Goal: Task Accomplishment & Management: Use online tool/utility

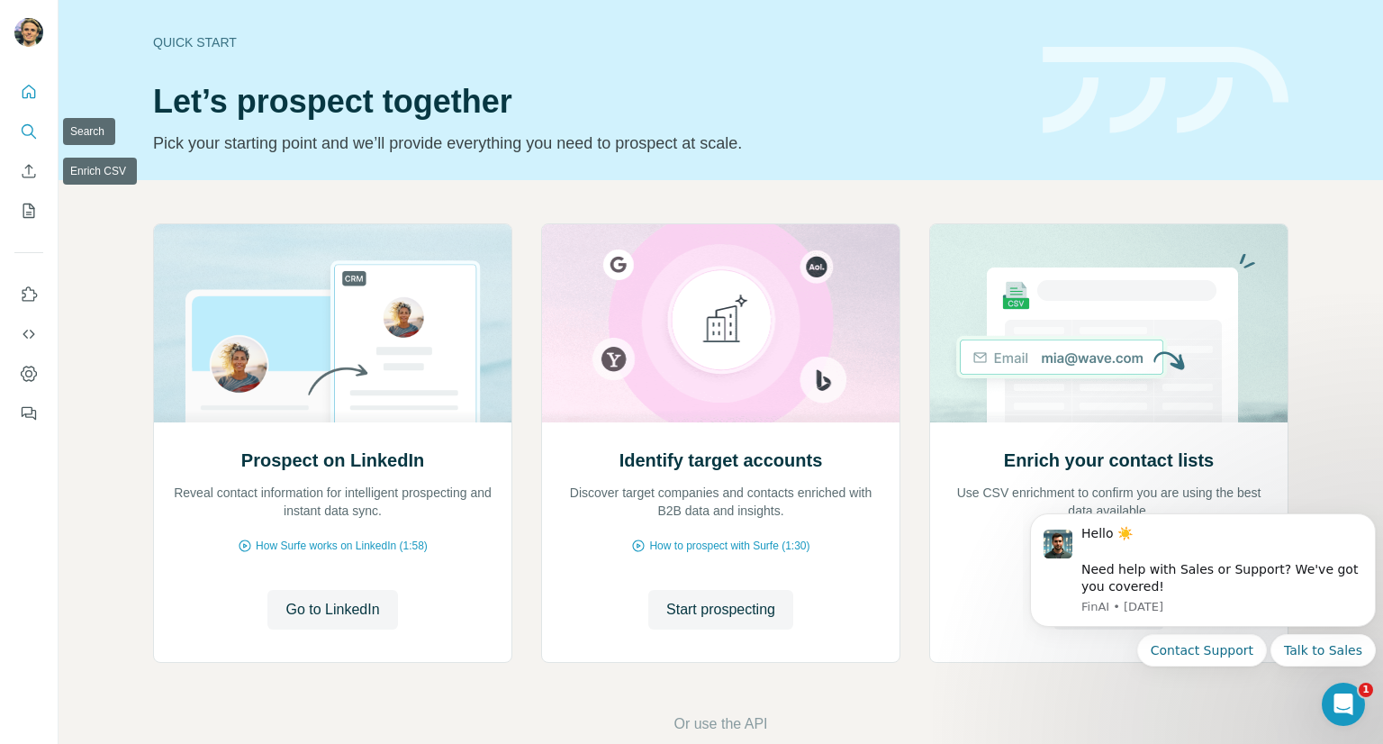
click at [18, 140] on button "Search" at bounding box center [28, 131] width 29 height 32
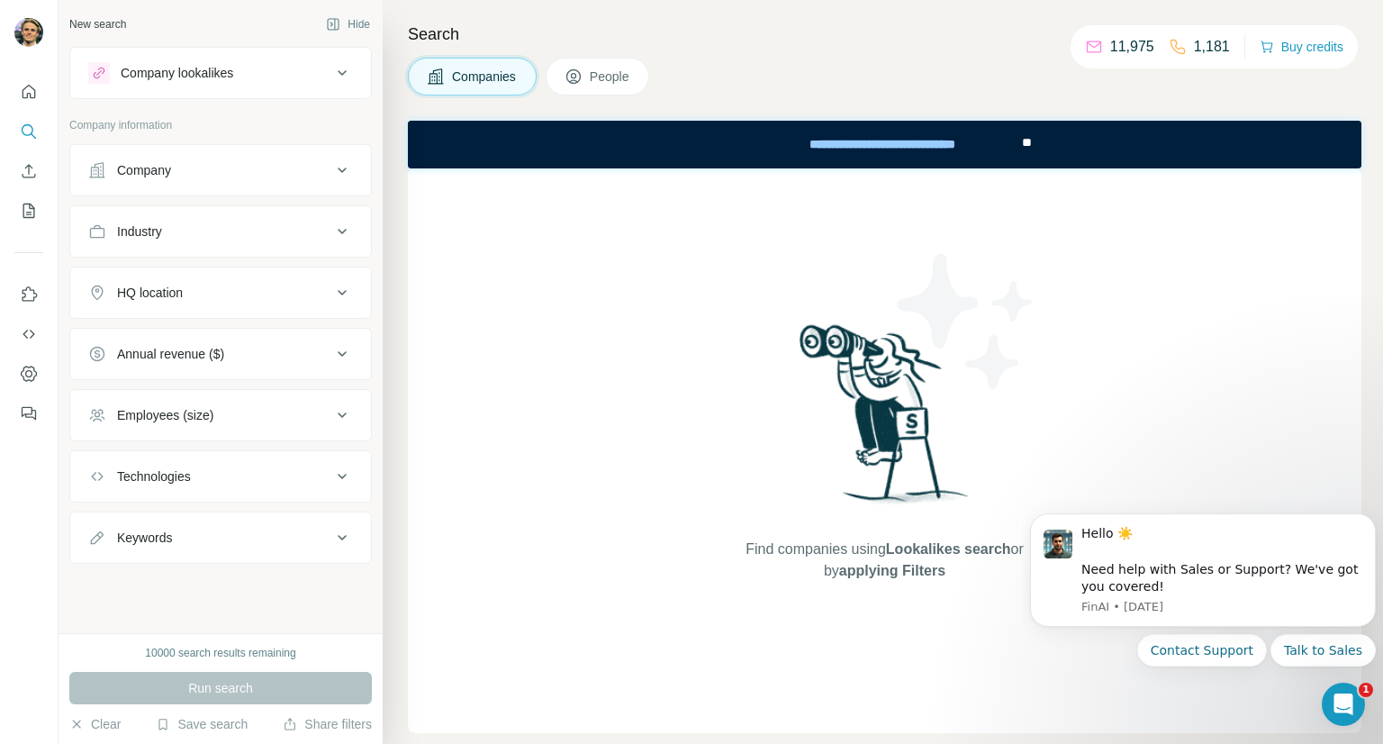
click at [299, 73] on div "Company lookalikes" at bounding box center [209, 73] width 243 height 22
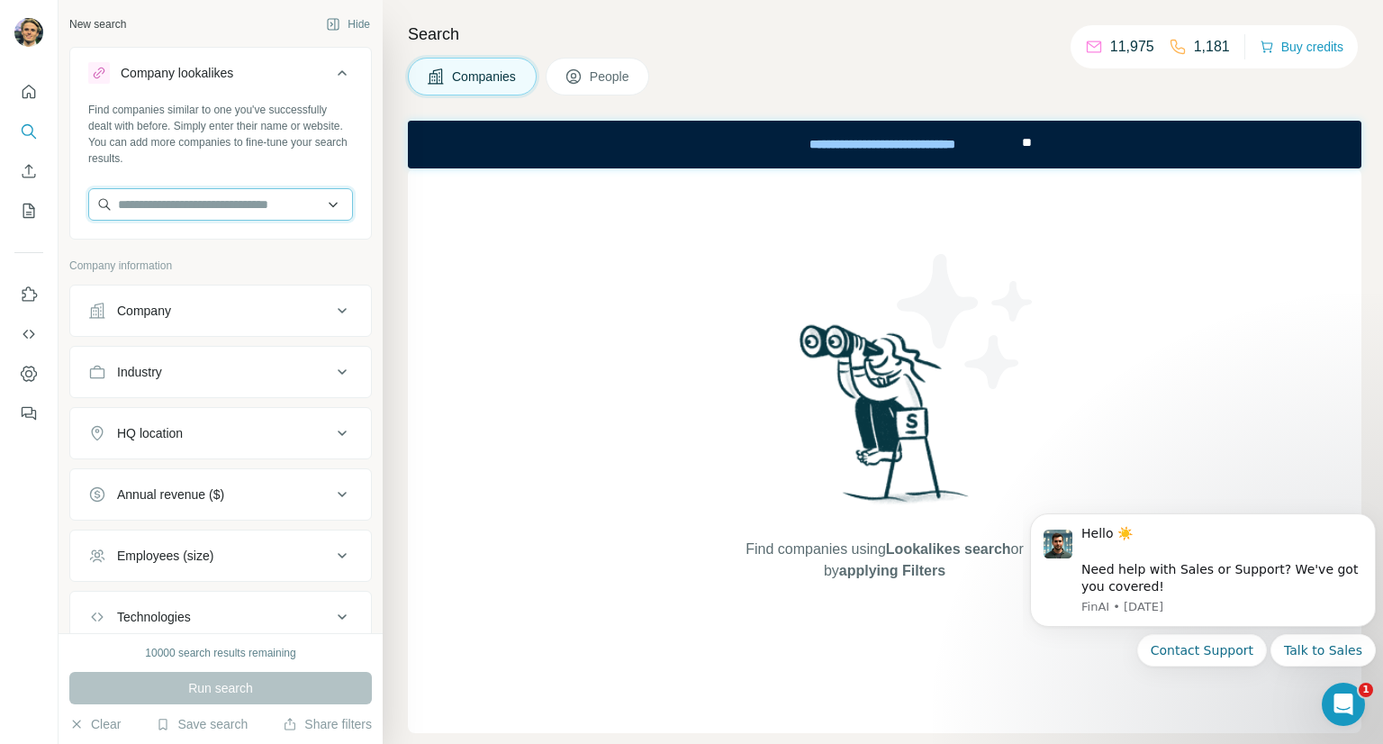
click at [210, 209] on input "text" at bounding box center [220, 204] width 265 height 32
type input "*"
drag, startPoint x: 898, startPoint y: 643, endPoint x: 888, endPoint y: 723, distance: 80.7
click at [891, 703] on div "Find companies using Lookalikes search or by applying Filters" at bounding box center [885, 450] width 324 height 565
